Goal: Task Accomplishment & Management: Manage account settings

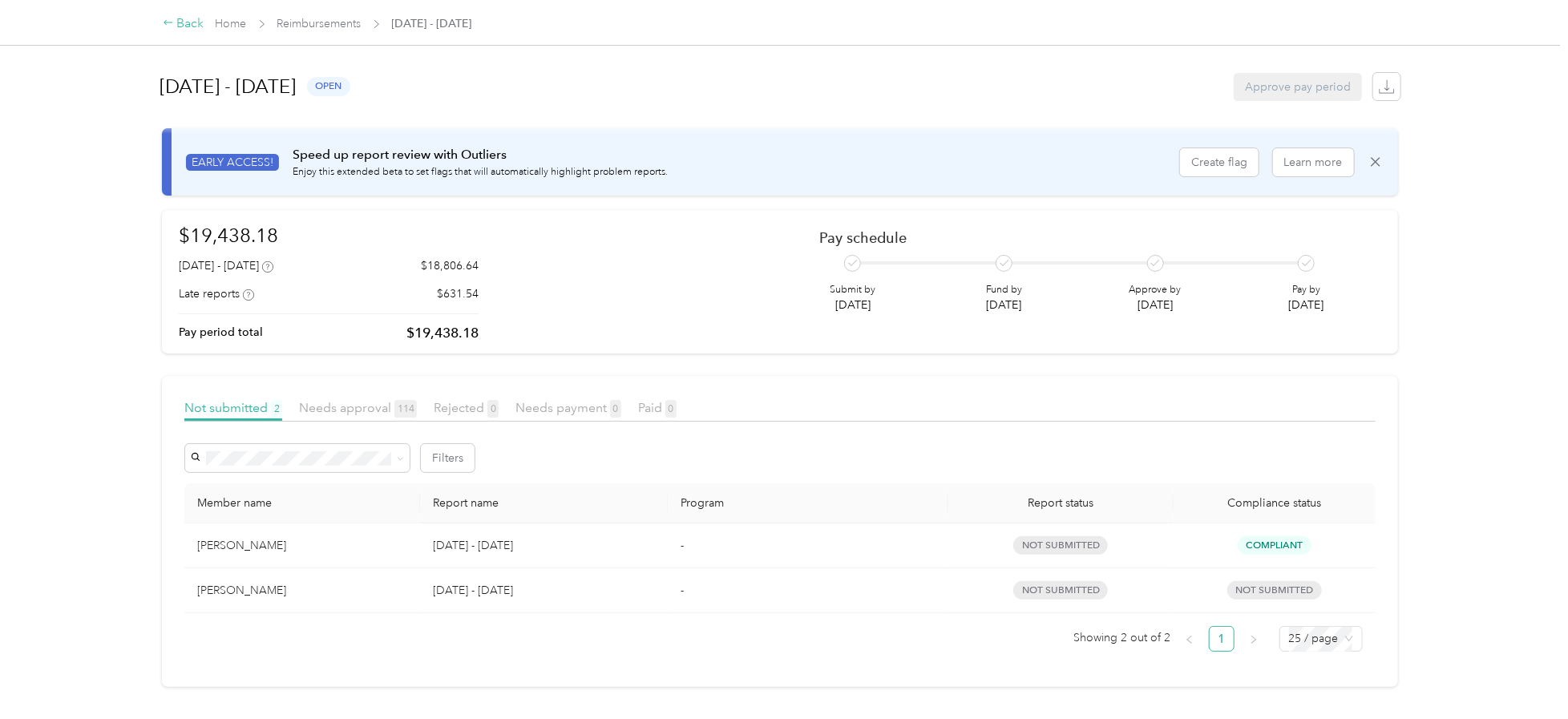
click at [187, 20] on div "Back" at bounding box center [184, 24] width 42 height 20
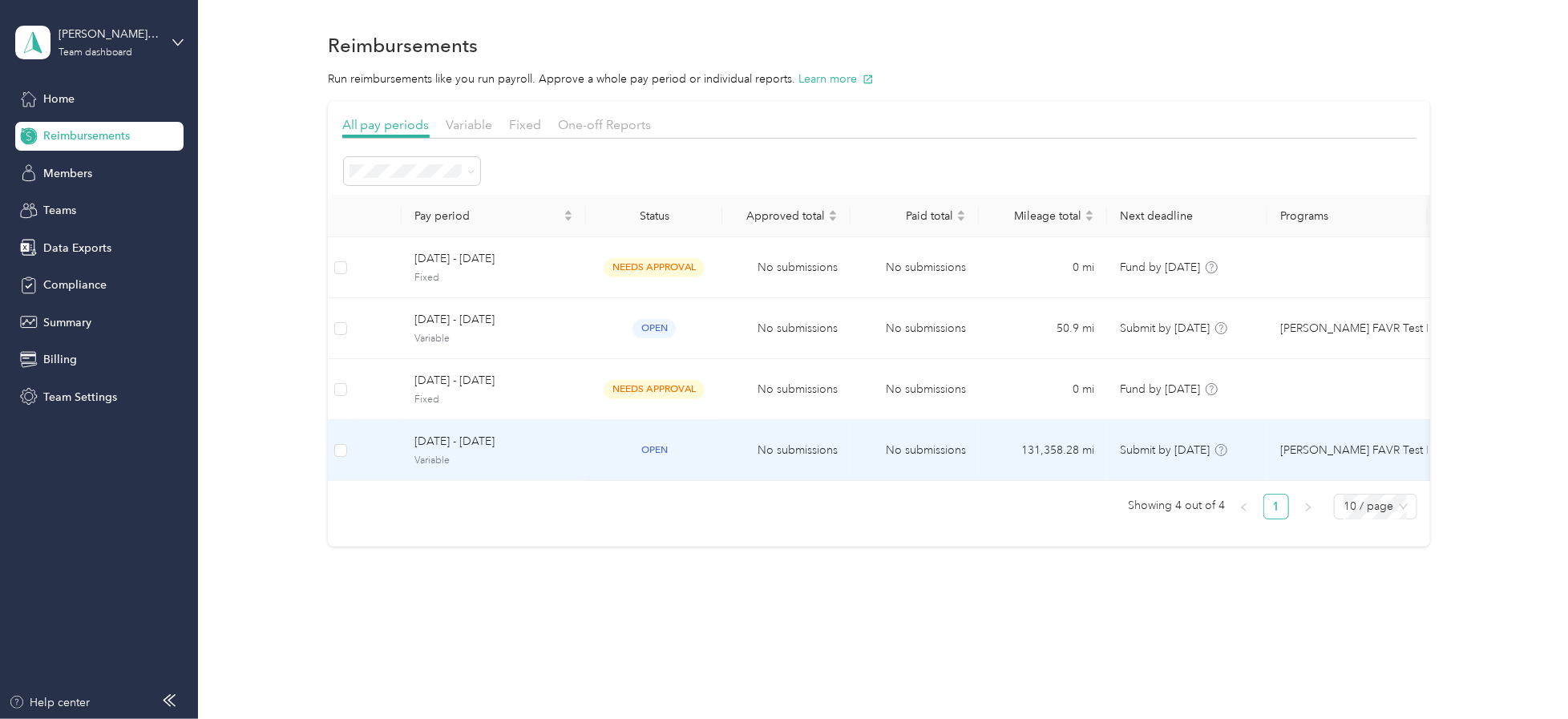
click at [436, 441] on span "[DATE] - [DATE]" at bounding box center [494, 442] width 159 height 18
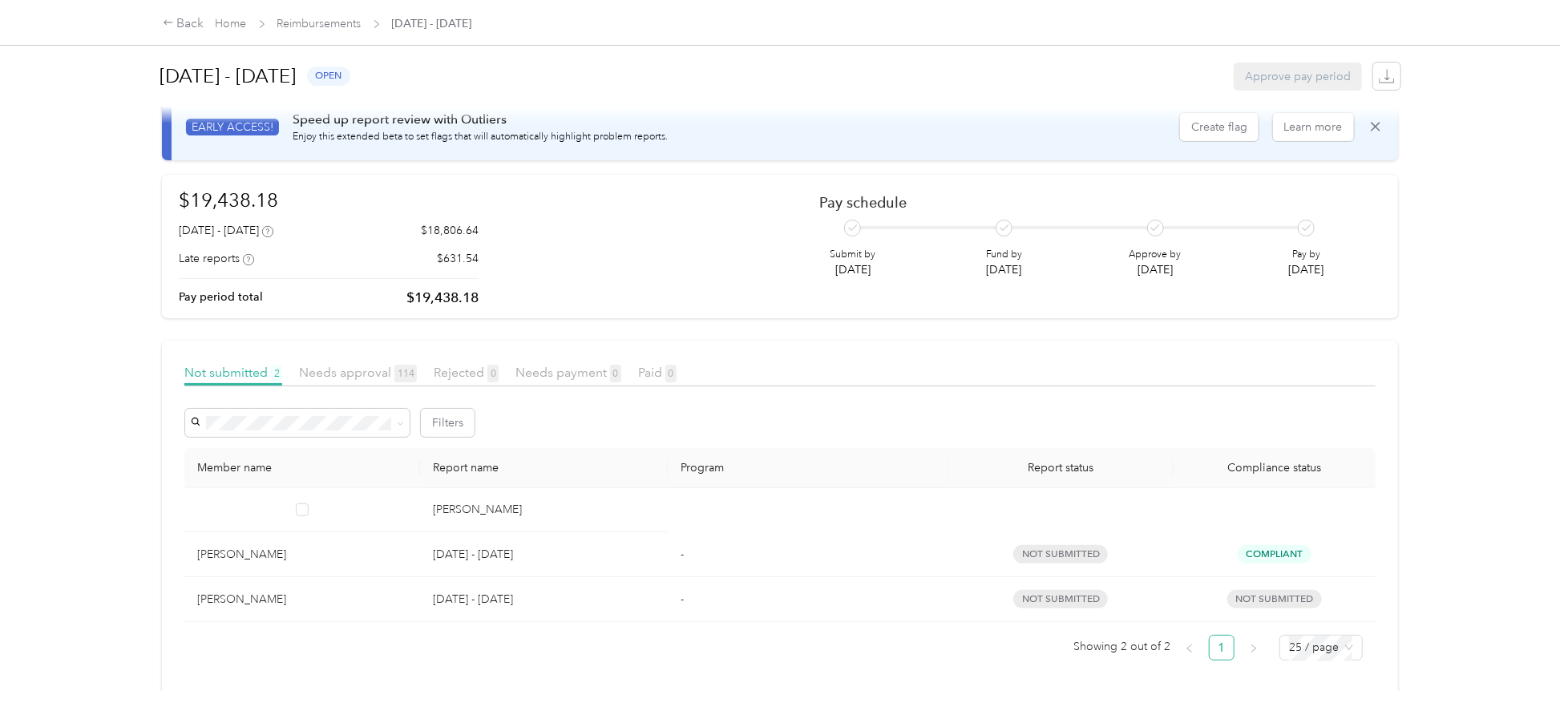
scroll to position [53, 0]
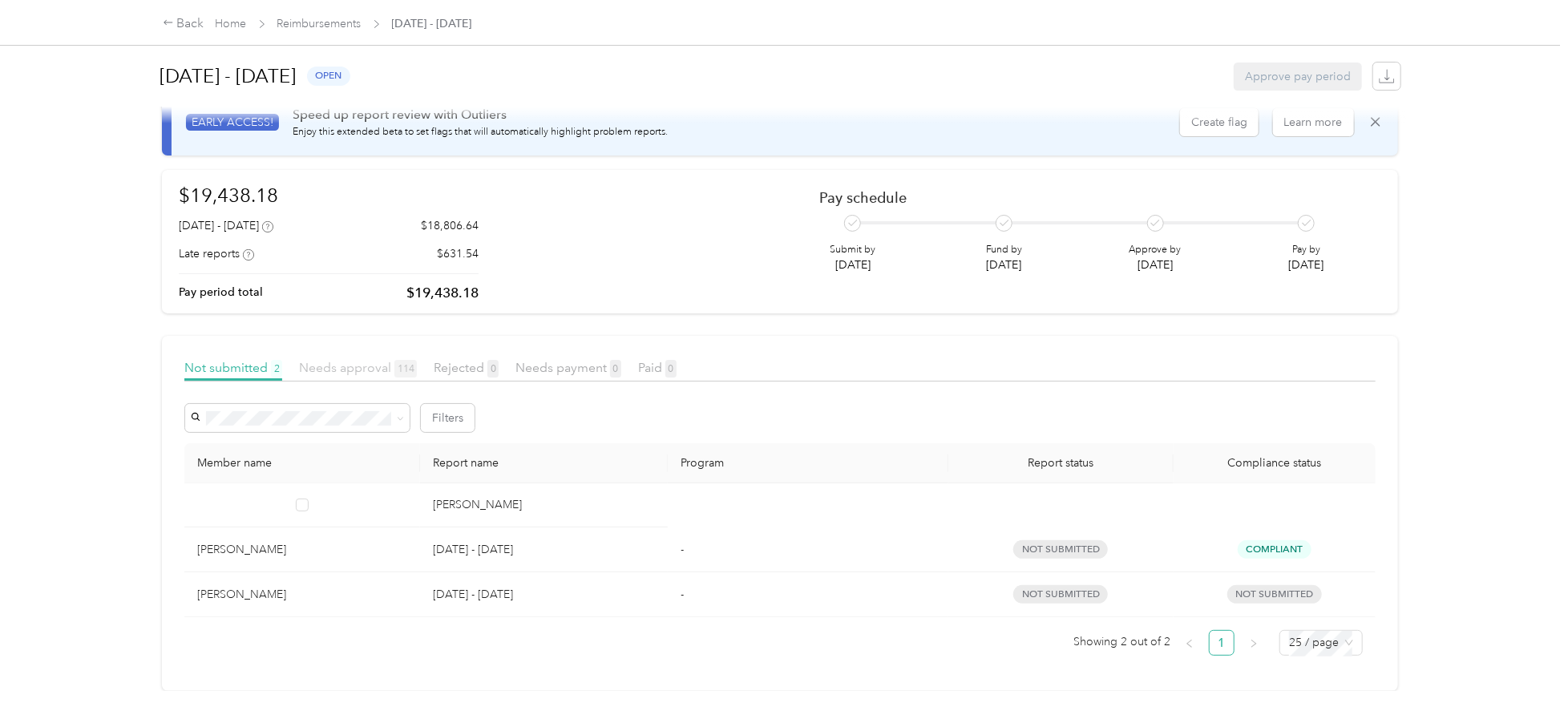
click at [351, 360] on span "Needs approval 114" at bounding box center [358, 367] width 118 height 15
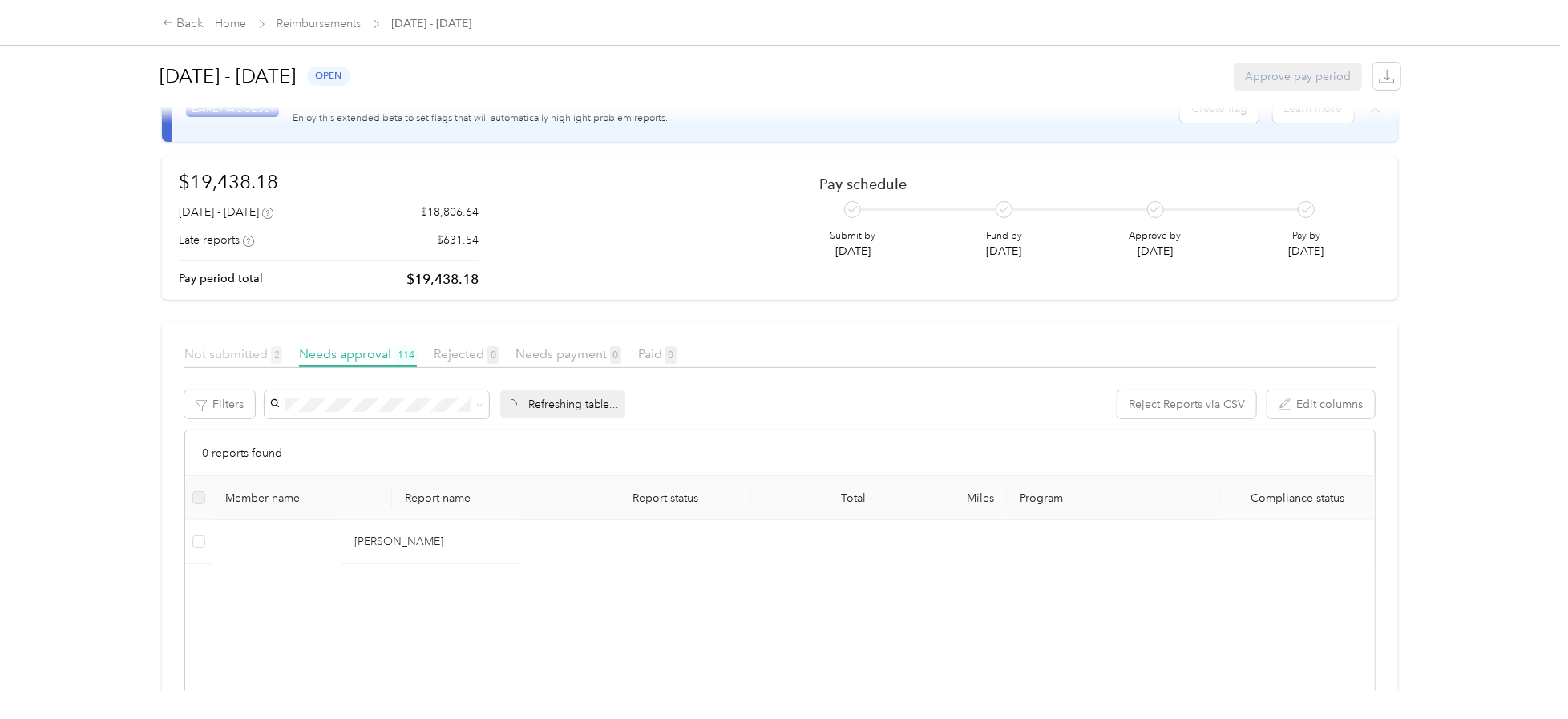
click at [237, 354] on span "Not submitted 2" at bounding box center [233, 354] width 98 height 15
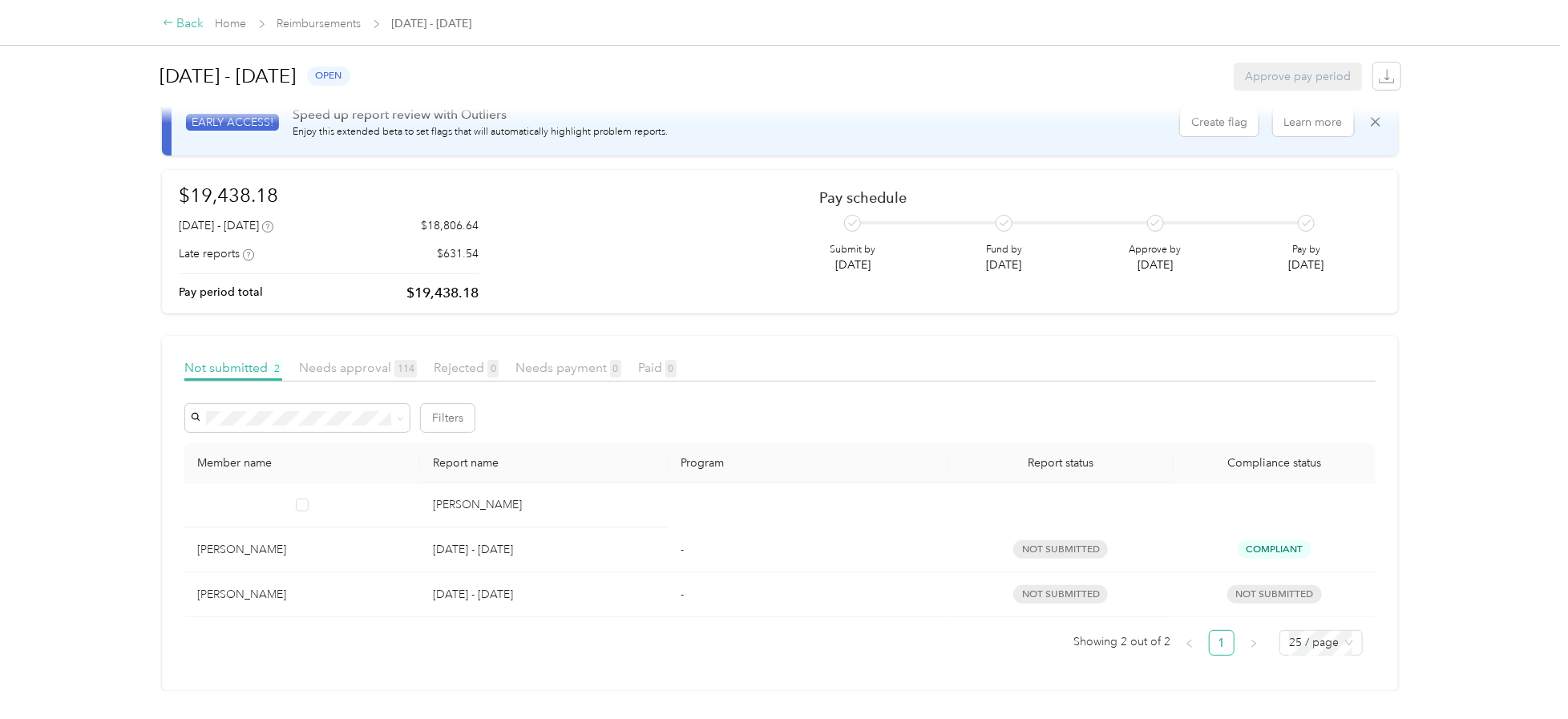
click at [183, 27] on div "Back" at bounding box center [184, 24] width 42 height 20
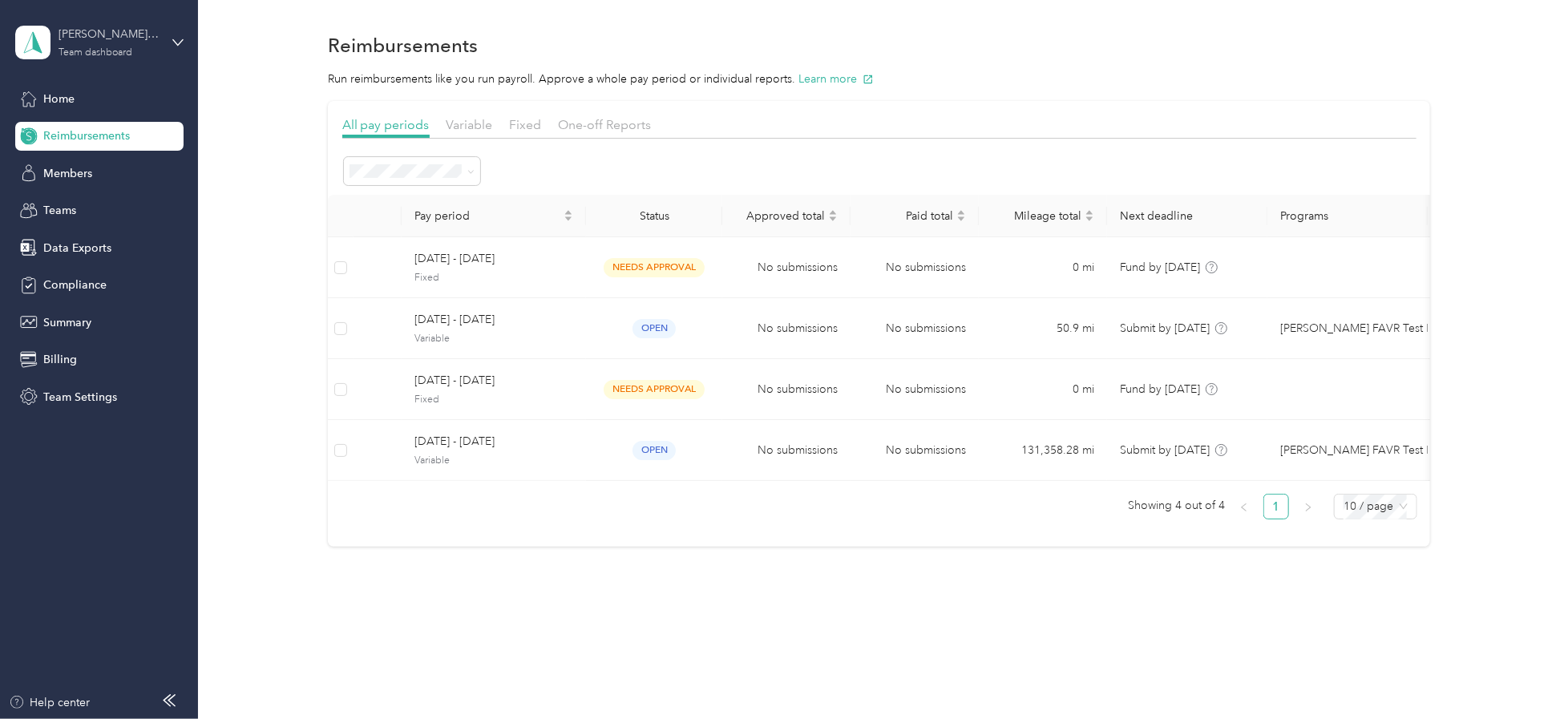
click at [103, 36] on div "[PERSON_NAME] Beverage Company" at bounding box center [109, 34] width 100 height 17
click at [72, 205] on div "Log out" at bounding box center [184, 204] width 315 height 28
